Goal: Information Seeking & Learning: Learn about a topic

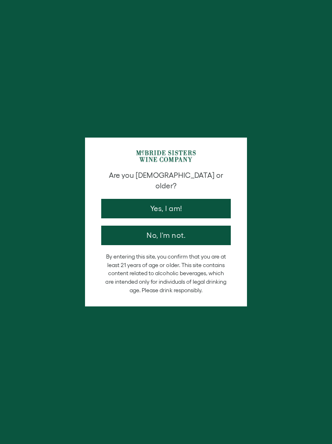
click at [124, 199] on button "Yes, I am!" at bounding box center [166, 208] width 130 height 19
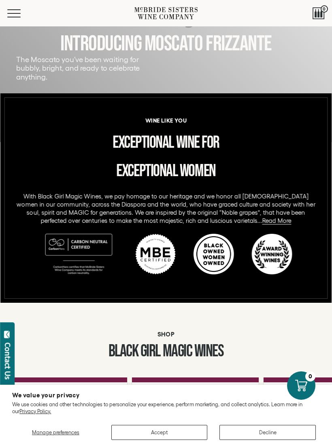
scroll to position [210, 0]
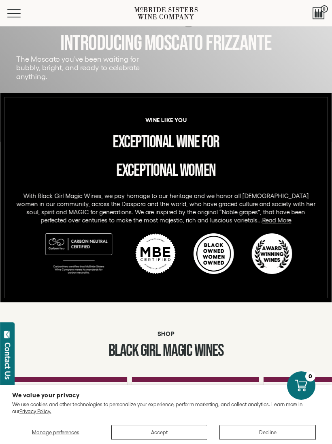
click at [257, 439] on button "Decline" at bounding box center [268, 431] width 96 height 15
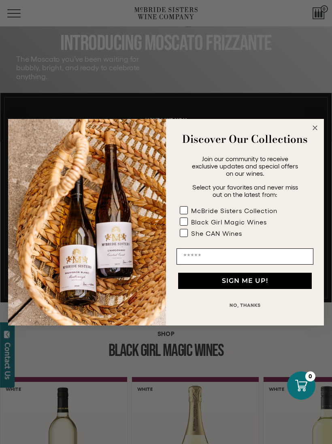
click at [251, 313] on button "NO, THANKS" at bounding box center [245, 305] width 137 height 16
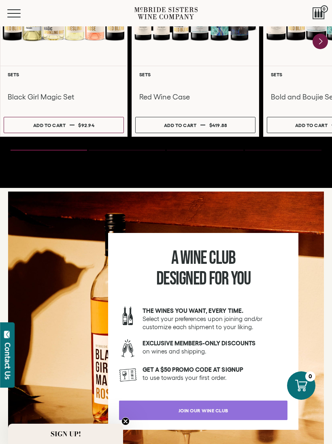
scroll to position [986, 0]
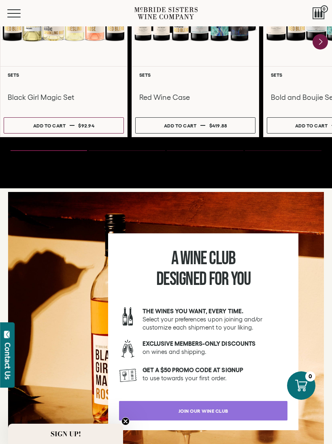
click at [13, 14] on button "Menu" at bounding box center [21, 13] width 29 height 8
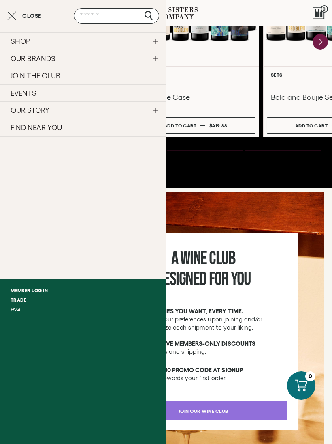
click at [156, 111] on link "OUR STORY" at bounding box center [83, 109] width 167 height 17
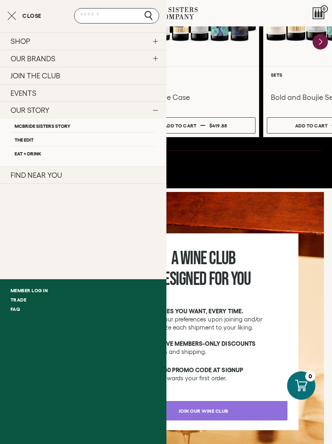
click at [66, 125] on link "McBride Sisters Story" at bounding box center [83, 125] width 144 height 13
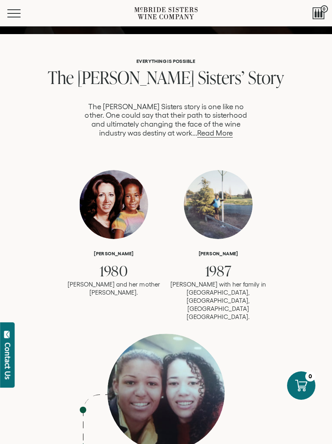
scroll to position [381, 0]
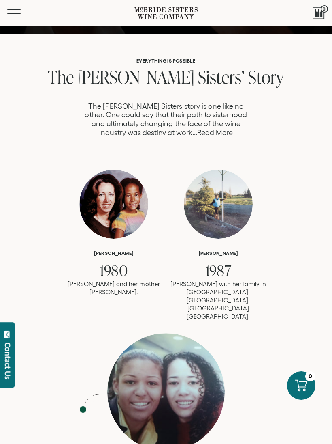
click at [207, 135] on link "Read More" at bounding box center [215, 133] width 36 height 9
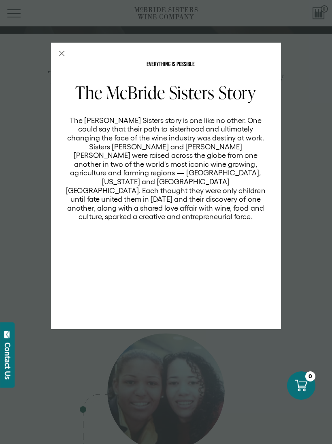
scroll to position [0, 0]
click at [299, 187] on div "EVERYTHING IS POSSIBLE The McBride Sisters Story The McBride Sisters story is o…" at bounding box center [166, 222] width 332 height 444
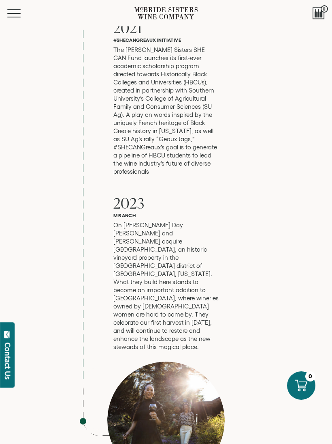
scroll to position [3084, 0]
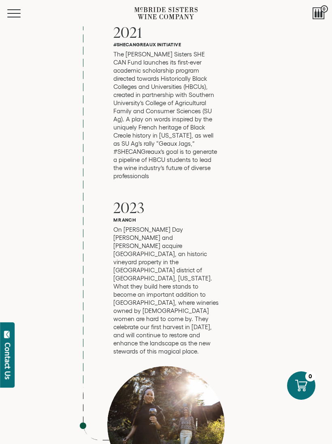
click at [4, 11] on div "Menu Search 0" at bounding box center [166, 13] width 332 height 26
click at [15, 14] on button "Menu" at bounding box center [21, 13] width 29 height 8
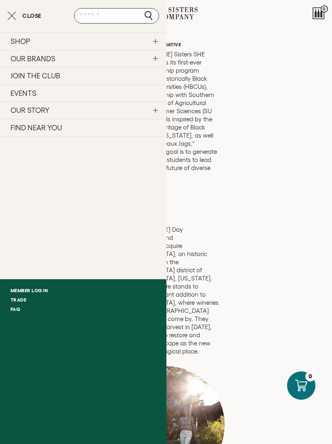
click at [28, 36] on link "SHOP" at bounding box center [83, 40] width 167 height 17
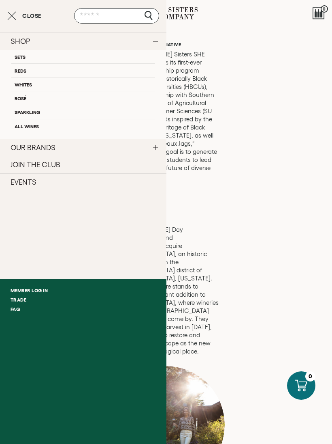
click at [29, 128] on link "All Wines" at bounding box center [83, 126] width 144 height 14
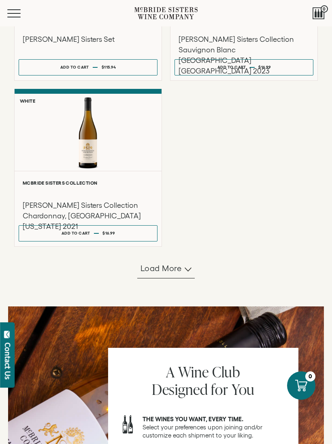
scroll to position [647, 0]
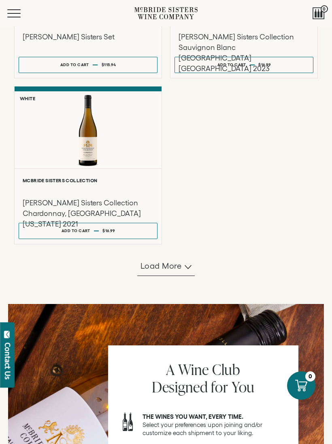
click at [186, 269] on icon "button" at bounding box center [188, 267] width 7 height 4
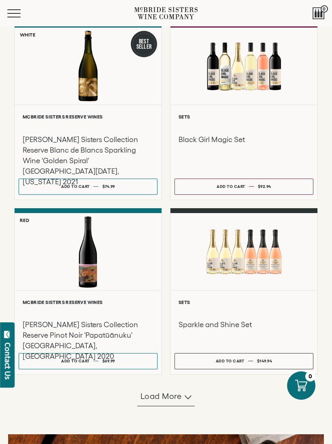
scroll to position [1203, 0]
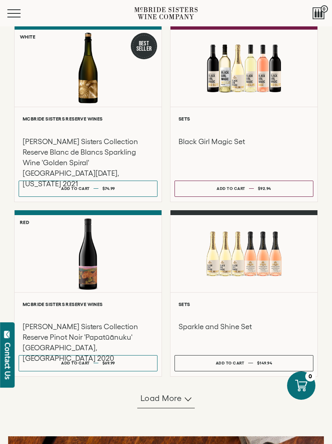
click at [234, 147] on h3 "Black Girl Magic Set" at bounding box center [244, 141] width 131 height 11
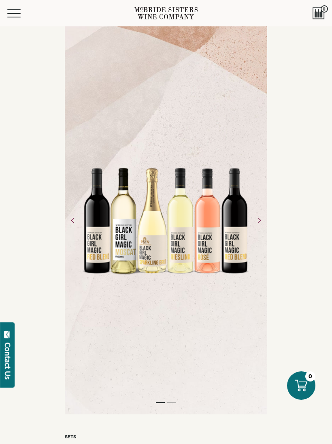
click at [259, 225] on icon "Next" at bounding box center [259, 220] width 12 height 12
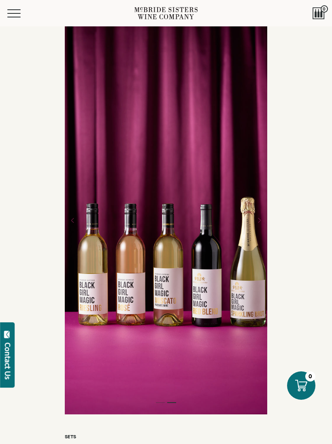
click at [257, 223] on icon "Next" at bounding box center [259, 220] width 12 height 12
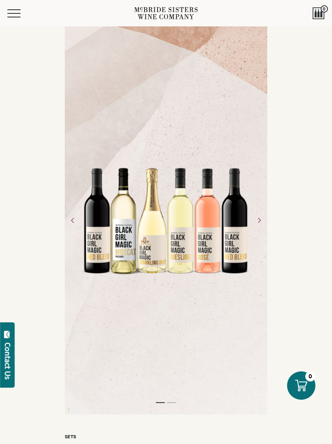
click at [14, 15] on button "Menu" at bounding box center [21, 13] width 29 height 8
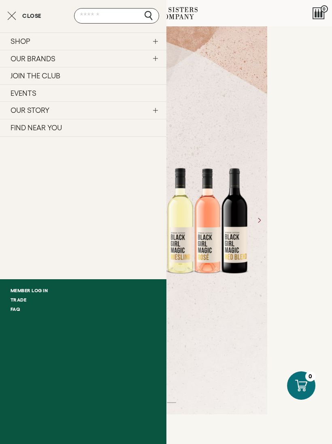
click at [32, 20] on button "Close" at bounding box center [24, 16] width 34 height 10
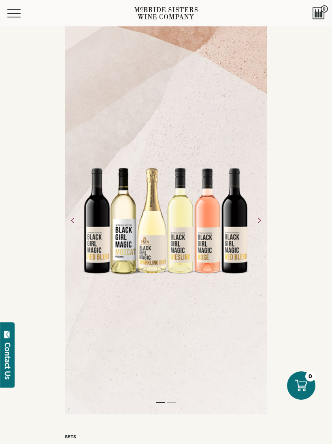
click at [173, 15] on icon at bounding box center [181, 16] width 25 height 5
